Goal: Task Accomplishment & Management: Manage account settings

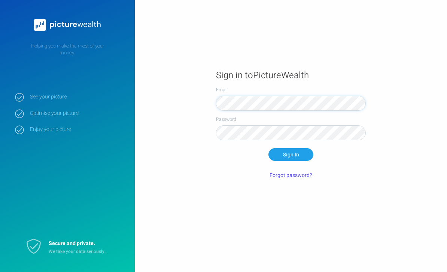
scroll to position [47, 0]
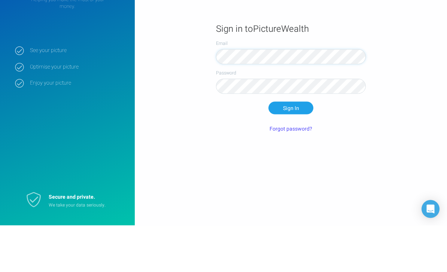
click at [291, 148] on button "Sign In" at bounding box center [290, 154] width 45 height 13
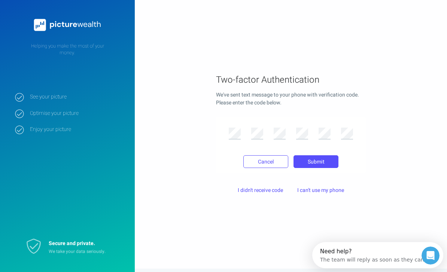
scroll to position [0, 0]
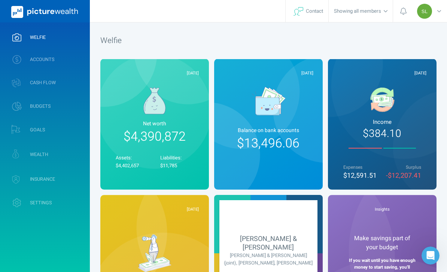
click at [63, 65] on link "ACCOUNTS" at bounding box center [45, 59] width 90 height 19
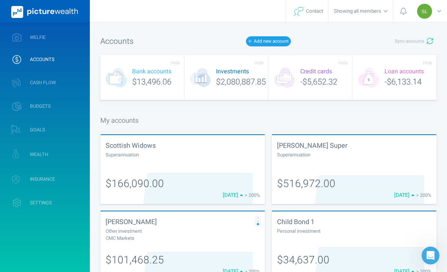
click at [413, 42] on span "Sync accounts" at bounding box center [409, 41] width 29 height 6
click at [75, 40] on link "WELFIE" at bounding box center [45, 37] width 90 height 19
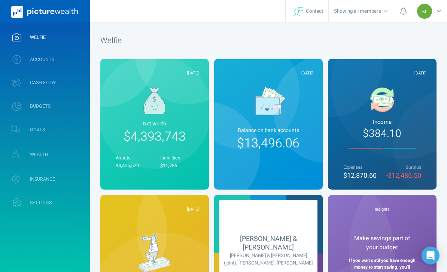
click at [73, 151] on link "WEALTH" at bounding box center [45, 154] width 90 height 22
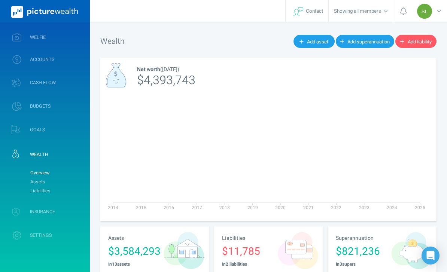
click at [74, 179] on link "Assets" at bounding box center [57, 181] width 61 height 9
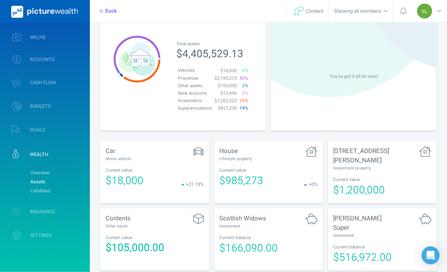
scroll to position [48, 0]
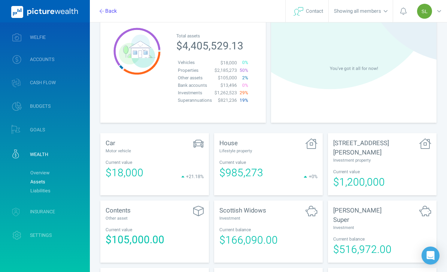
click at [76, 170] on link "Overview" at bounding box center [57, 173] width 61 height 9
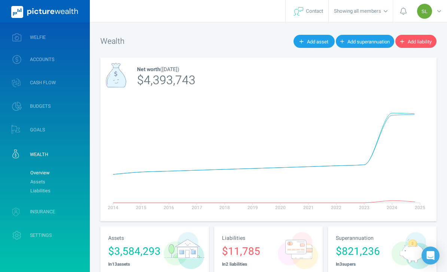
click at [73, 180] on link "Assets" at bounding box center [57, 181] width 61 height 9
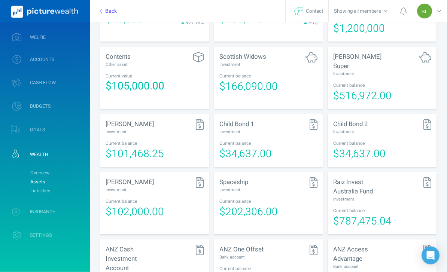
scroll to position [202, 0]
click at [261, 198] on div "Current balance" at bounding box center [268, 201] width 98 height 6
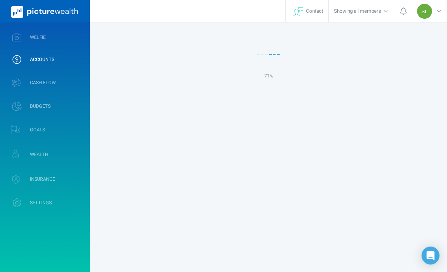
select select "L3M"
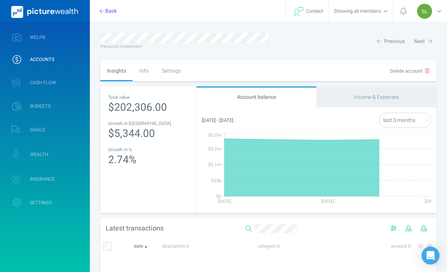
click at [176, 73] on div "Settings" at bounding box center [171, 70] width 32 height 21
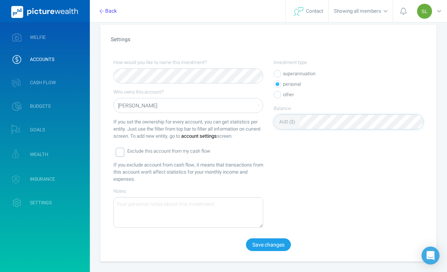
scroll to position [67, 0]
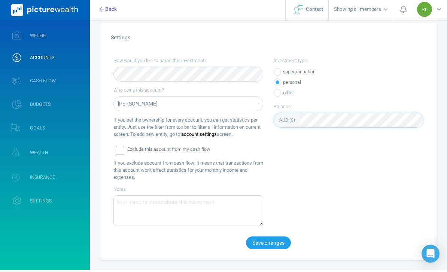
click at [269, 243] on button "Save changes" at bounding box center [268, 245] width 45 height 13
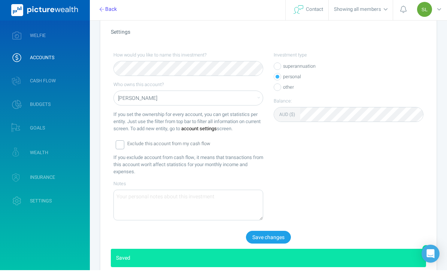
scroll to position [69, 0]
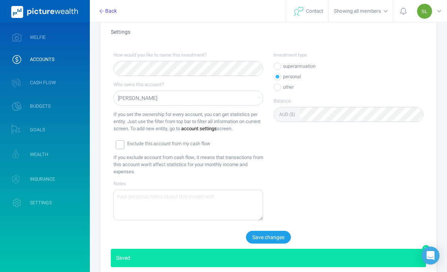
click at [85, 37] on link "WELFIE" at bounding box center [45, 37] width 90 height 19
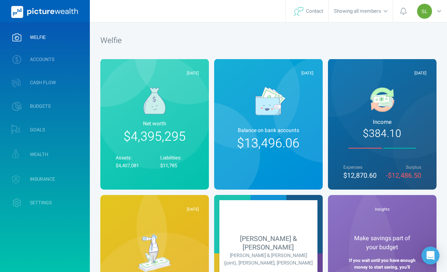
click at [438, 12] on icon at bounding box center [439, 11] width 4 height 2
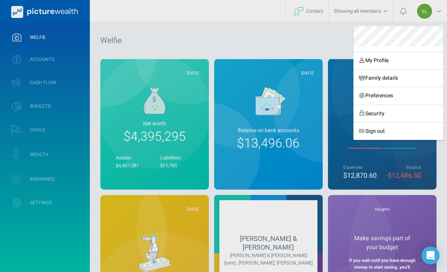
click at [395, 132] on link "Sign out" at bounding box center [398, 131] width 90 height 18
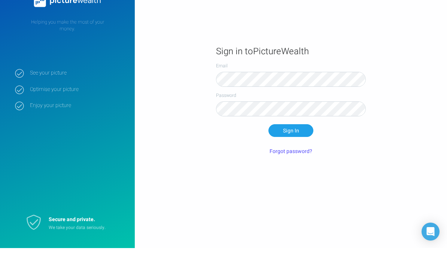
scroll to position [24, 0]
